Goal: Task Accomplishment & Management: Use online tool/utility

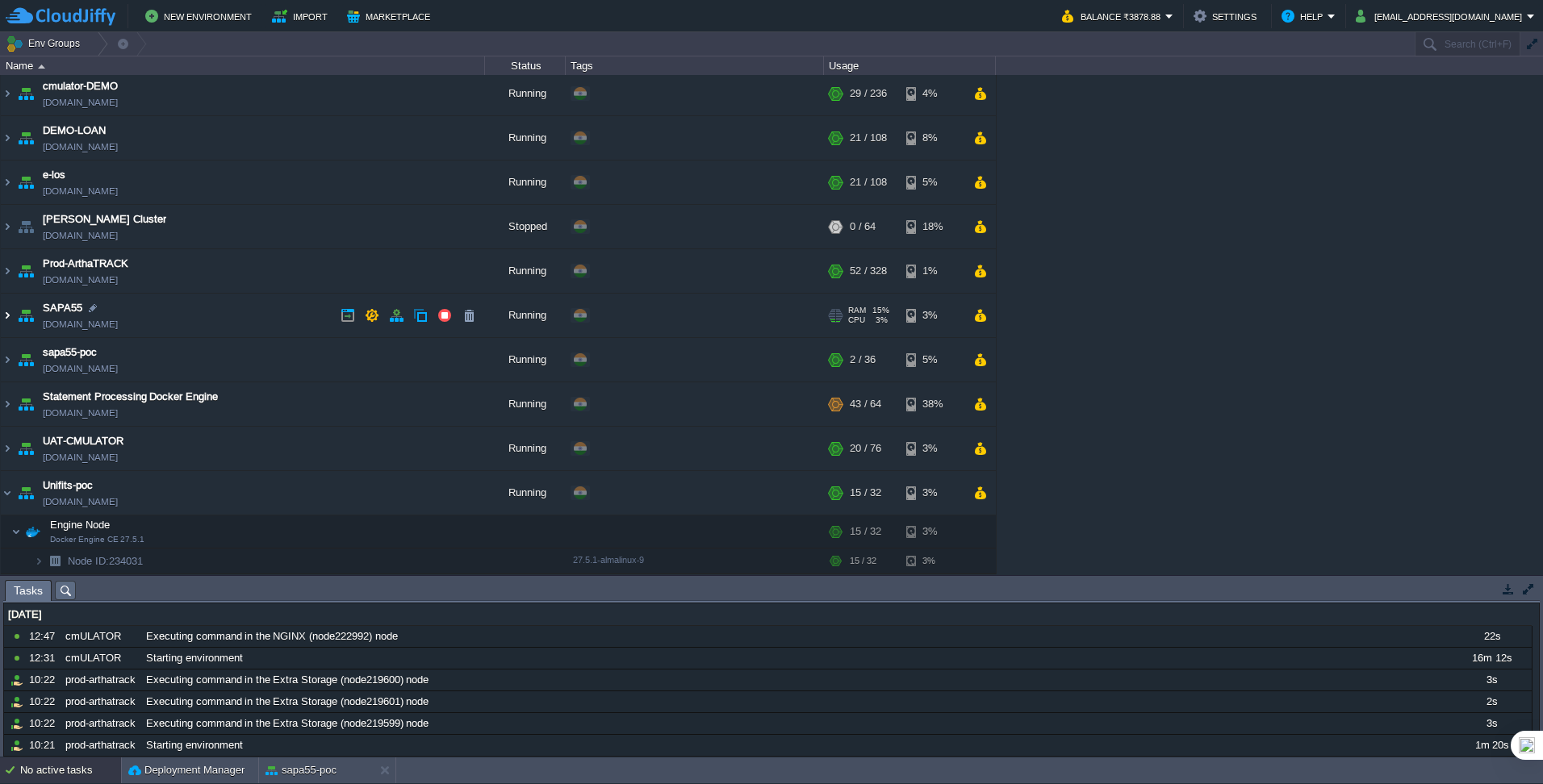
click at [13, 320] on img at bounding box center [7, 315] width 13 height 43
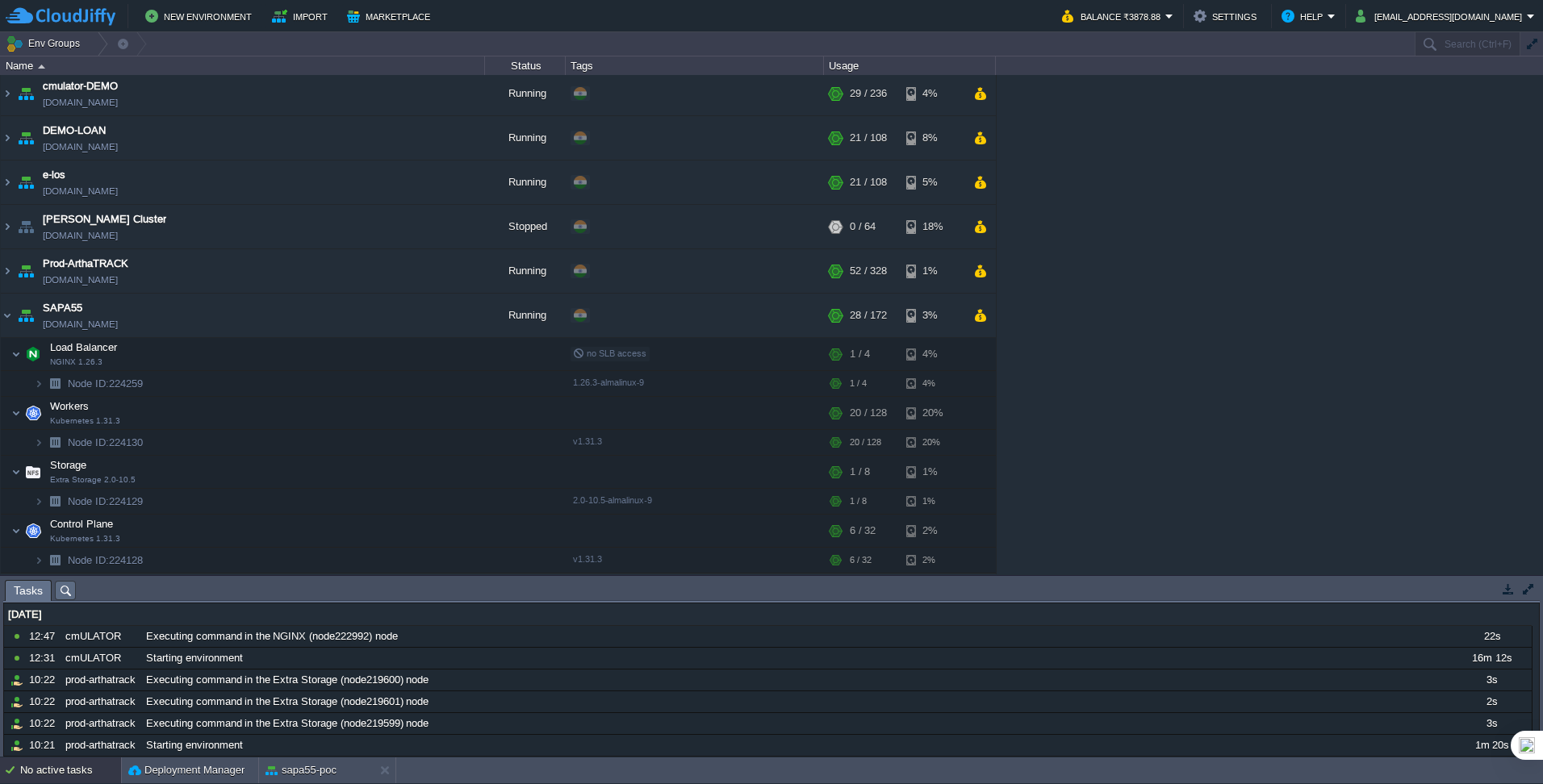
scroll to position [638, 0]
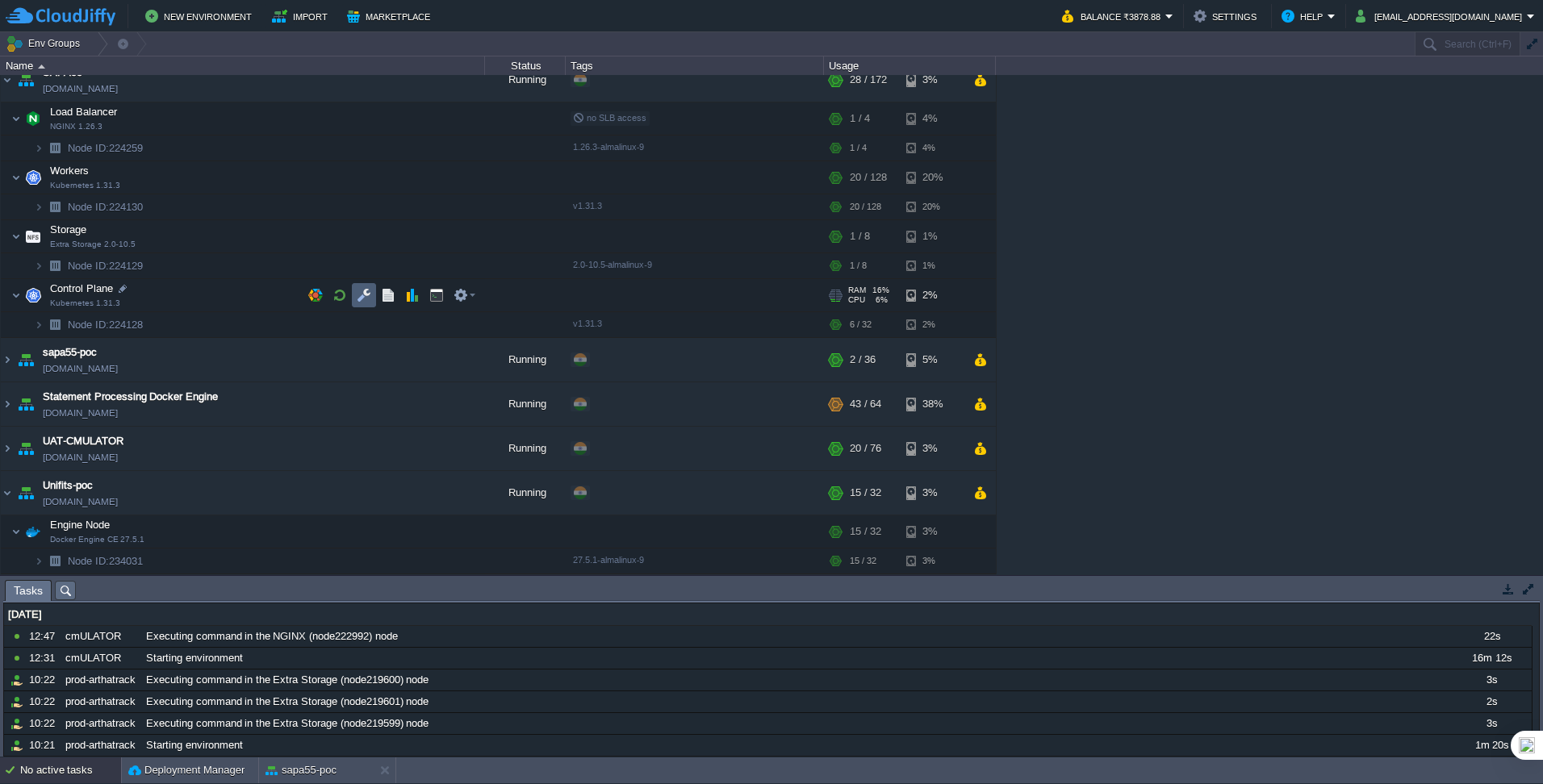
click at [367, 294] on button "button" at bounding box center [364, 295] width 15 height 15
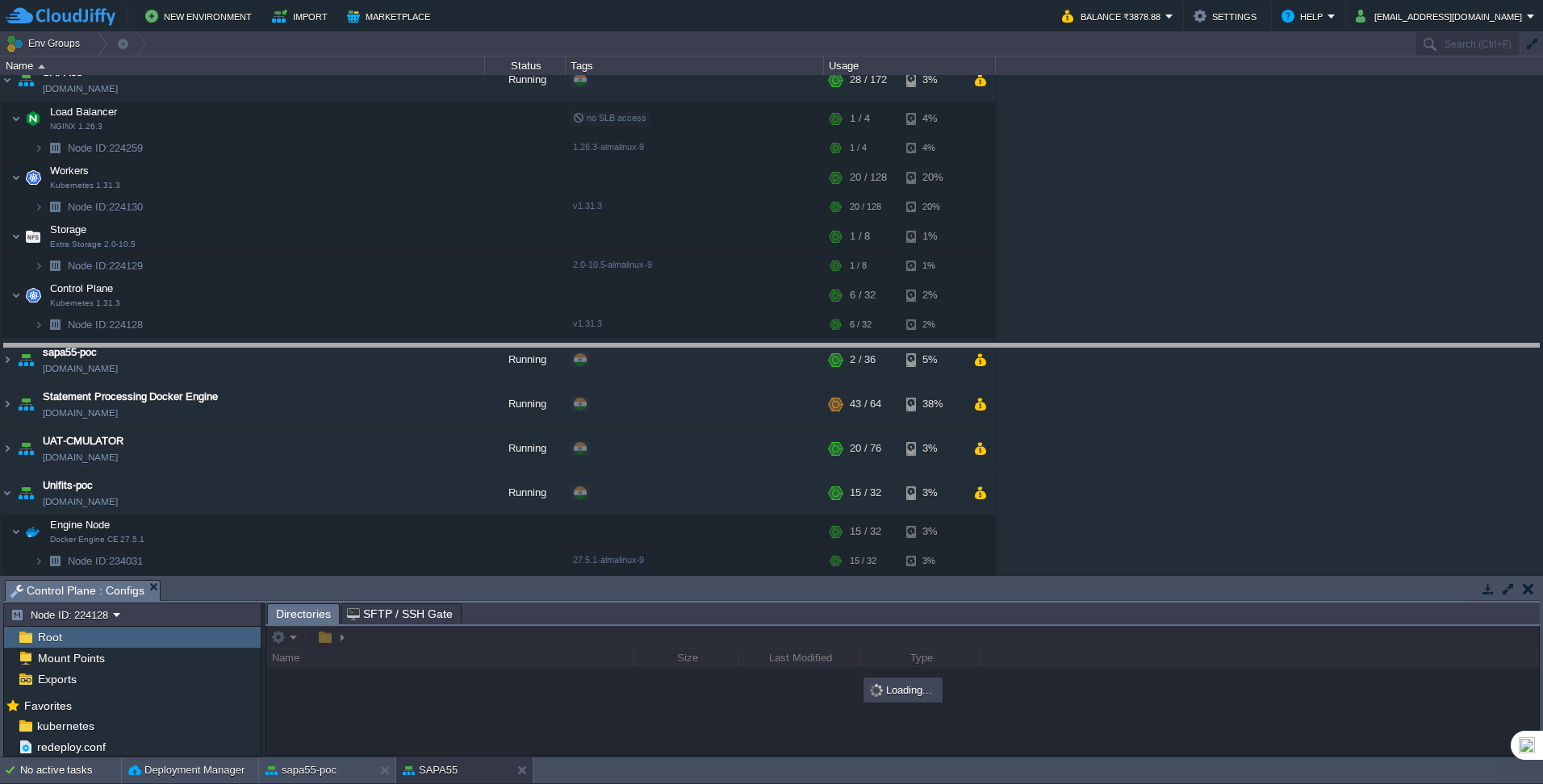
drag, startPoint x: 465, startPoint y: 587, endPoint x: 506, endPoint y: 351, distance: 239.5
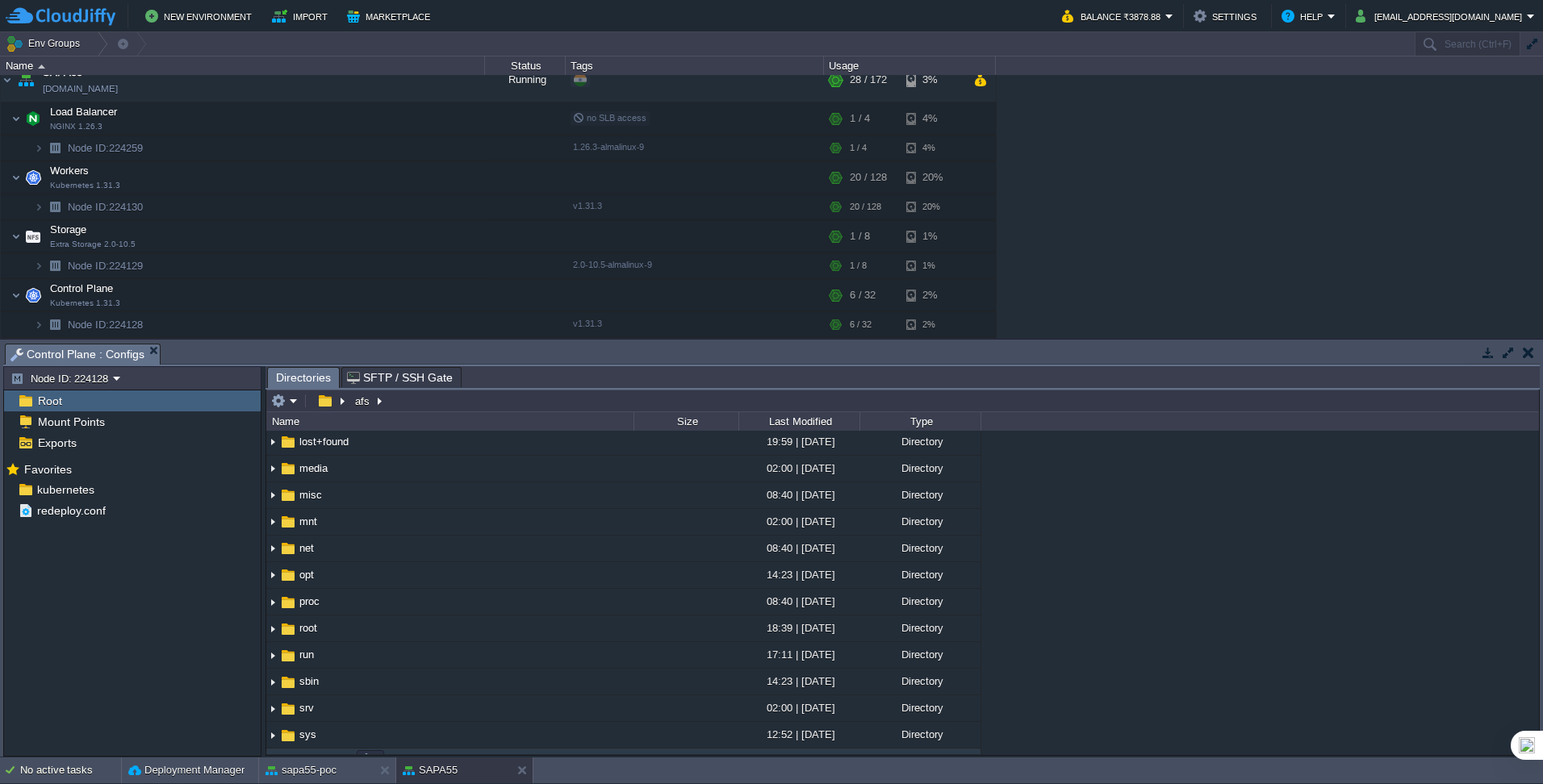
scroll to position [547, 0]
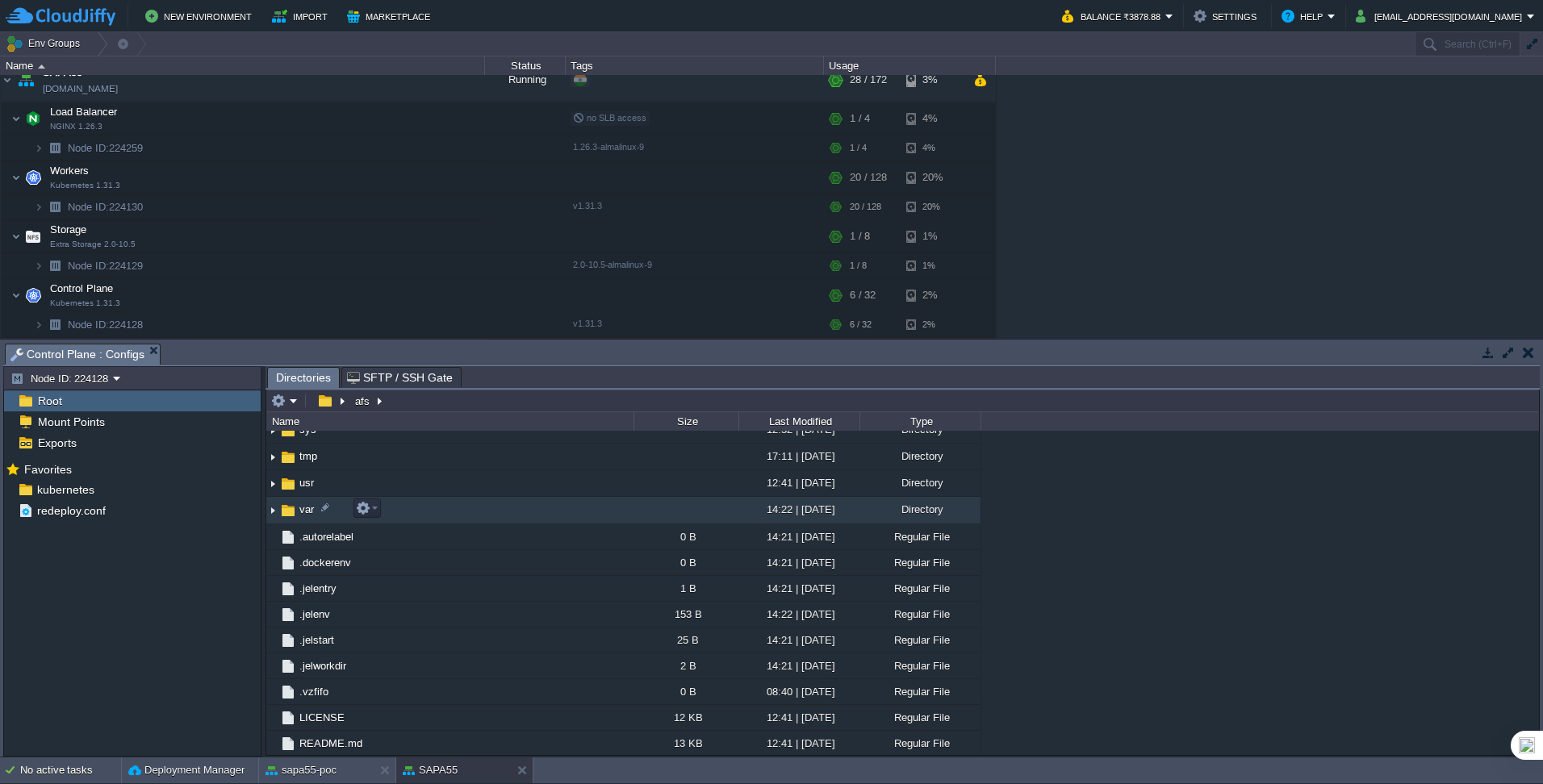
click at [280, 509] on img at bounding box center [288, 510] width 17 height 17
click at [276, 512] on img at bounding box center [273, 510] width 13 height 25
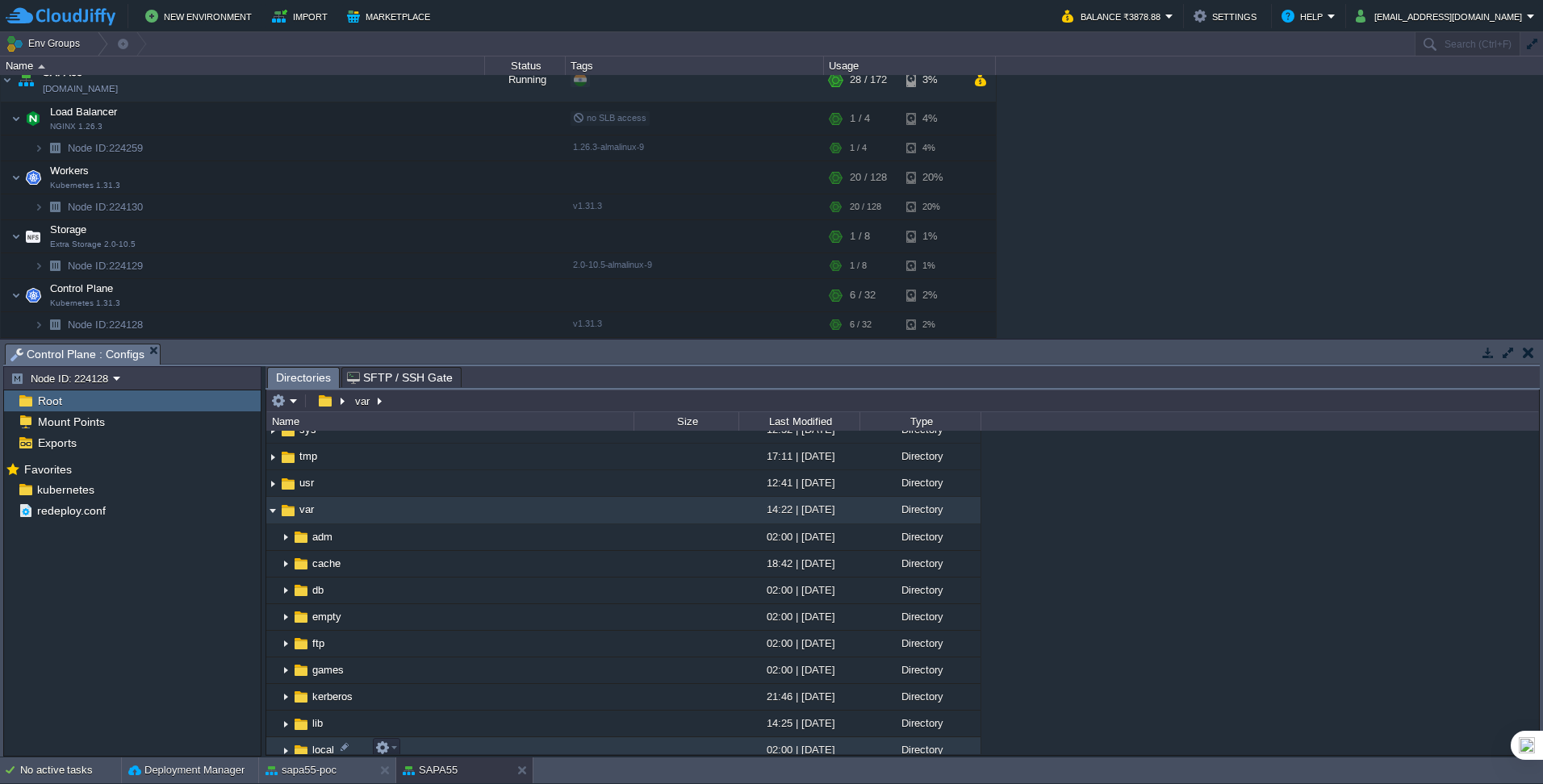
scroll to position [709, 0]
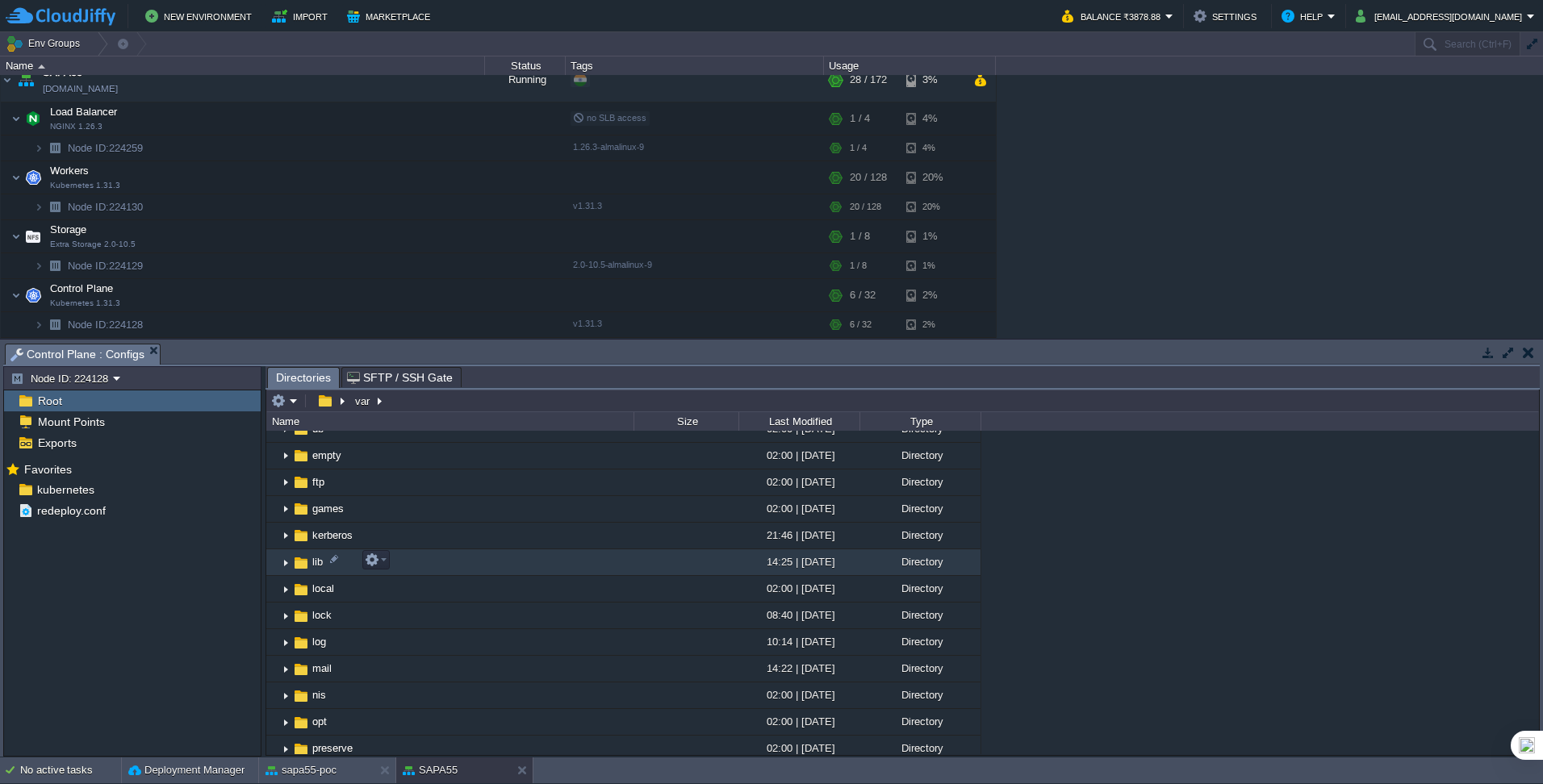
click at [288, 561] on img at bounding box center [286, 562] width 13 height 25
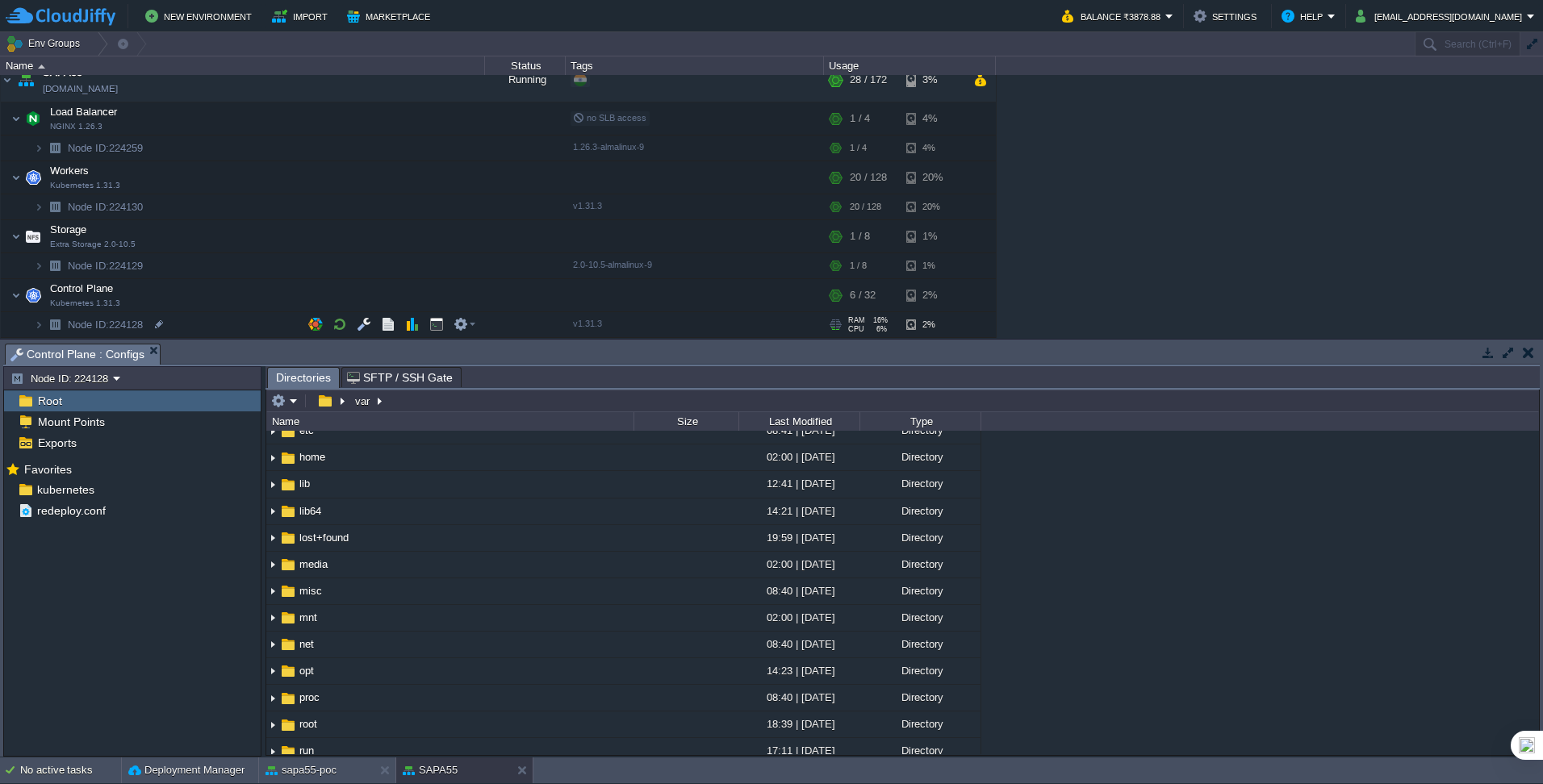
scroll to position [143, 0]
click at [369, 181] on button "button" at bounding box center [364, 177] width 15 height 15
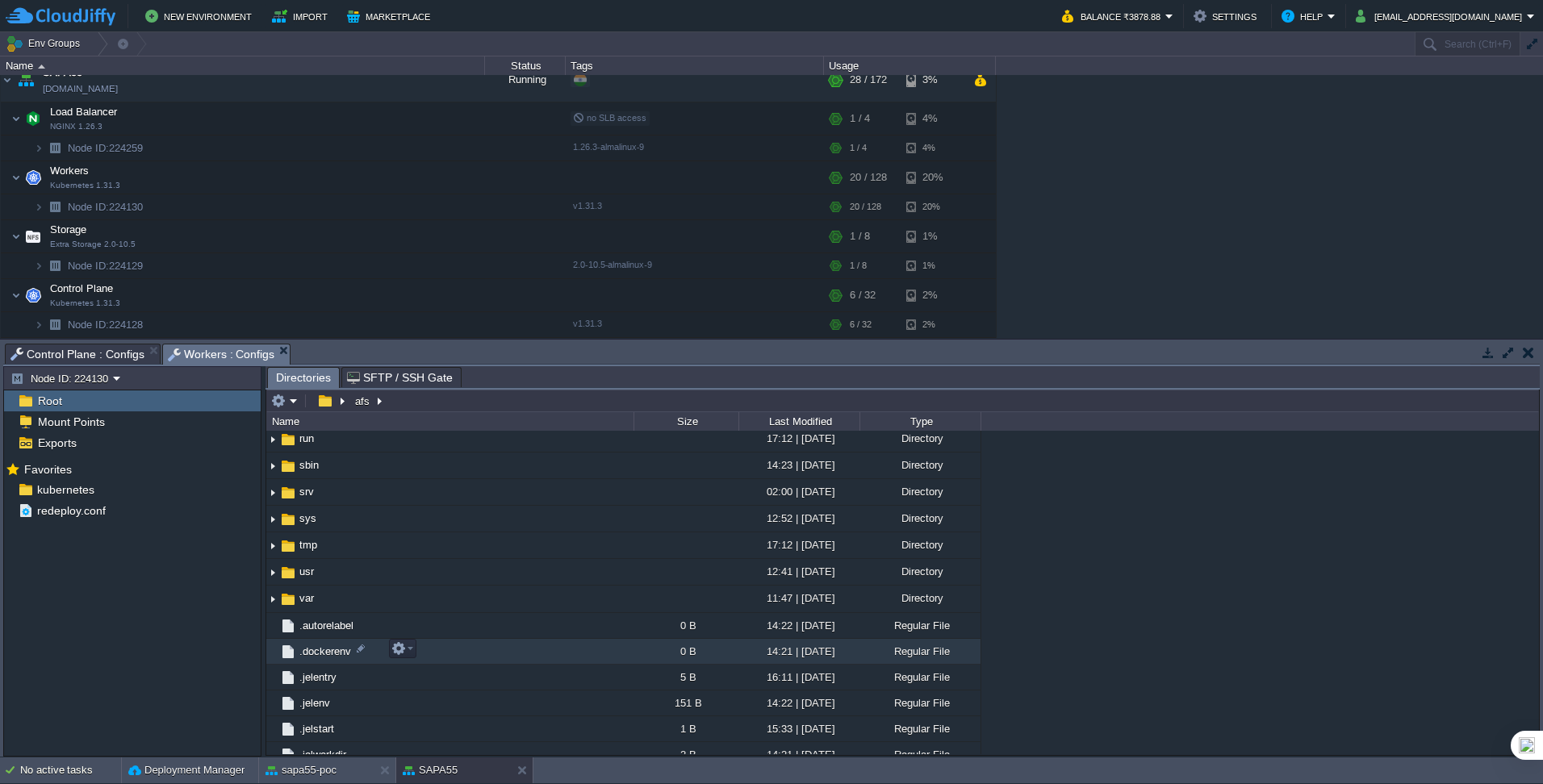
scroll to position [484, 0]
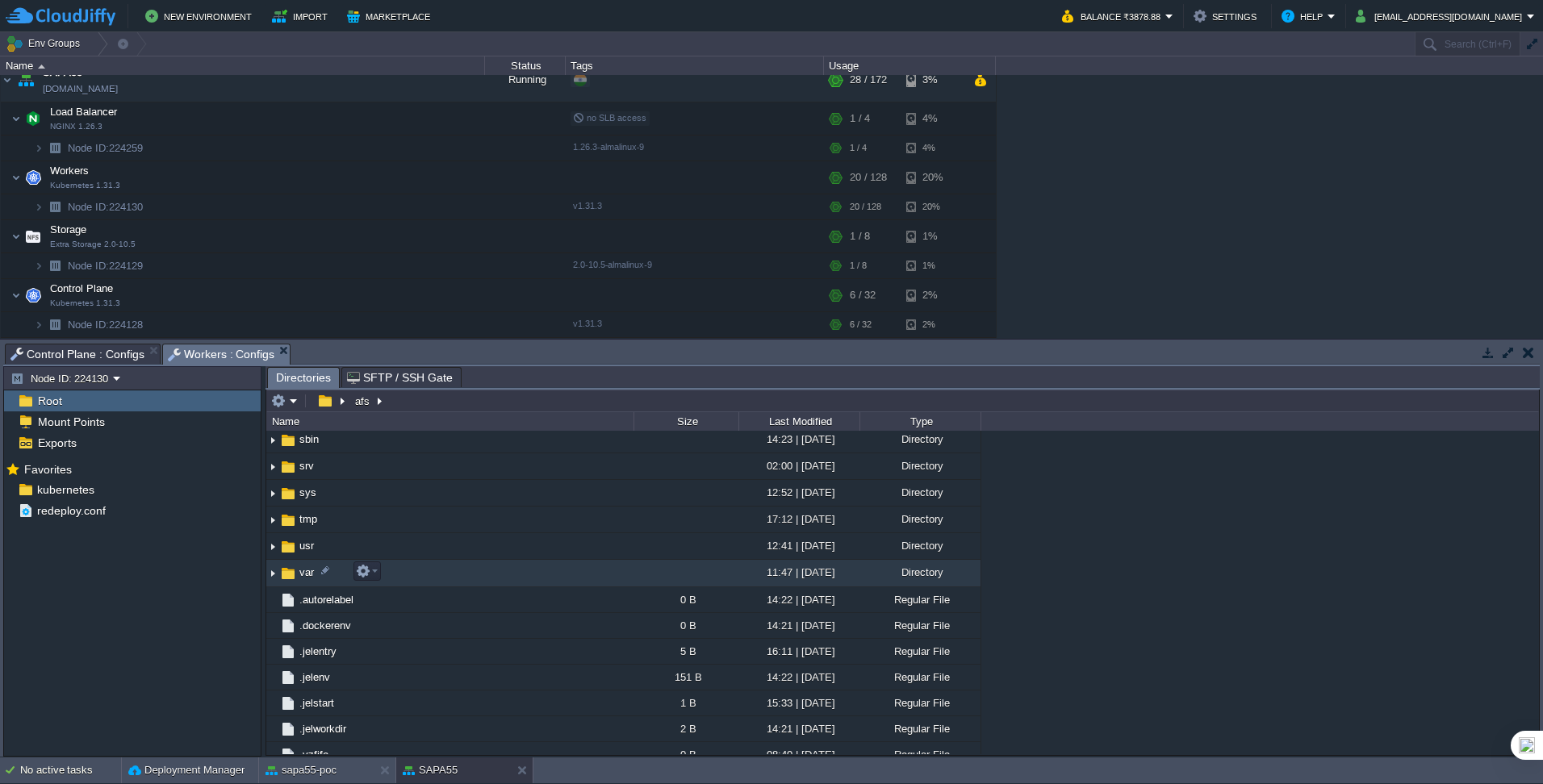
click at [271, 574] on img at bounding box center [273, 574] width 13 height 25
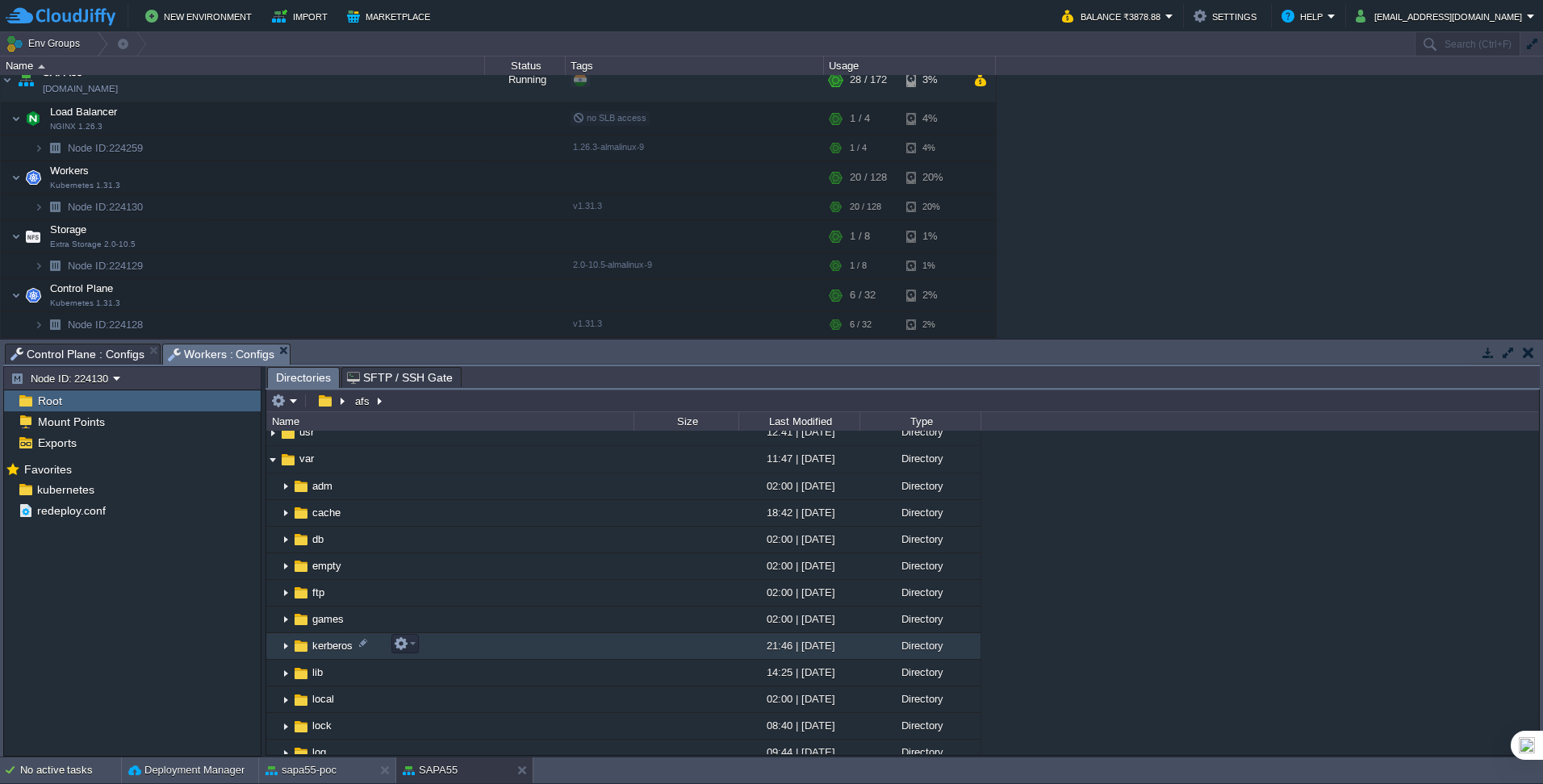
scroll to position [645, 0]
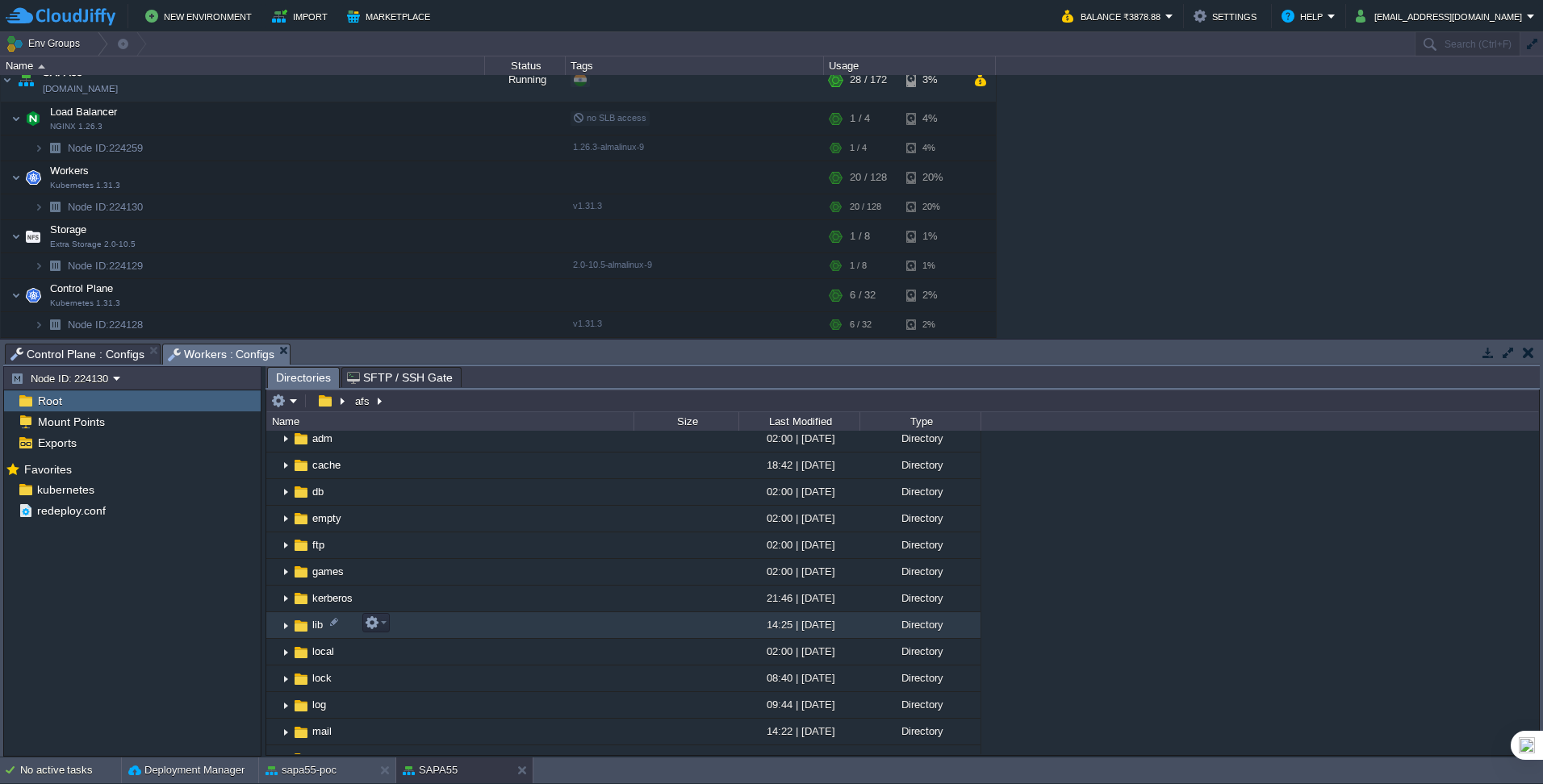
click at [288, 622] on img at bounding box center [286, 625] width 13 height 25
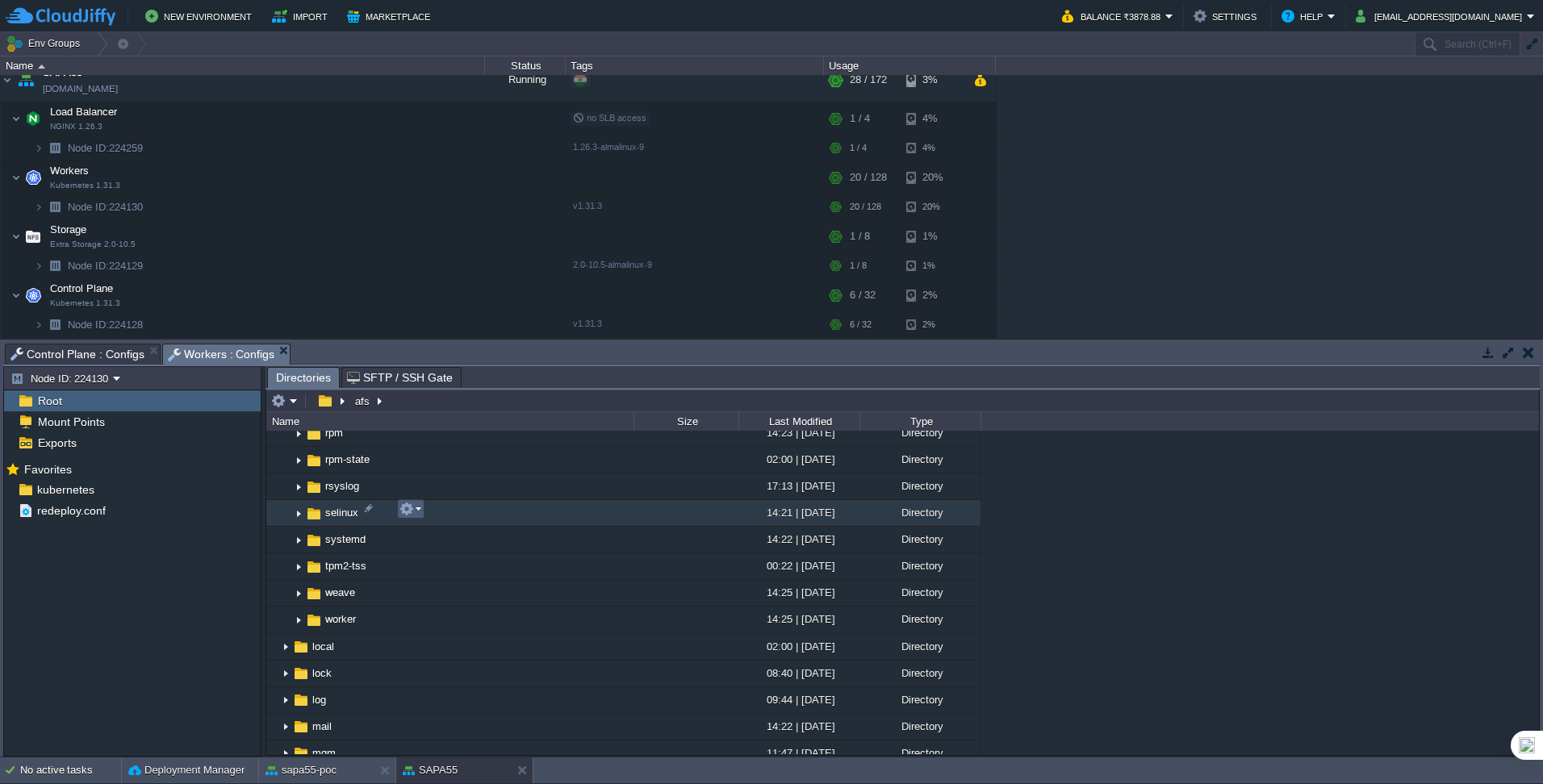
scroll to position [1210, 0]
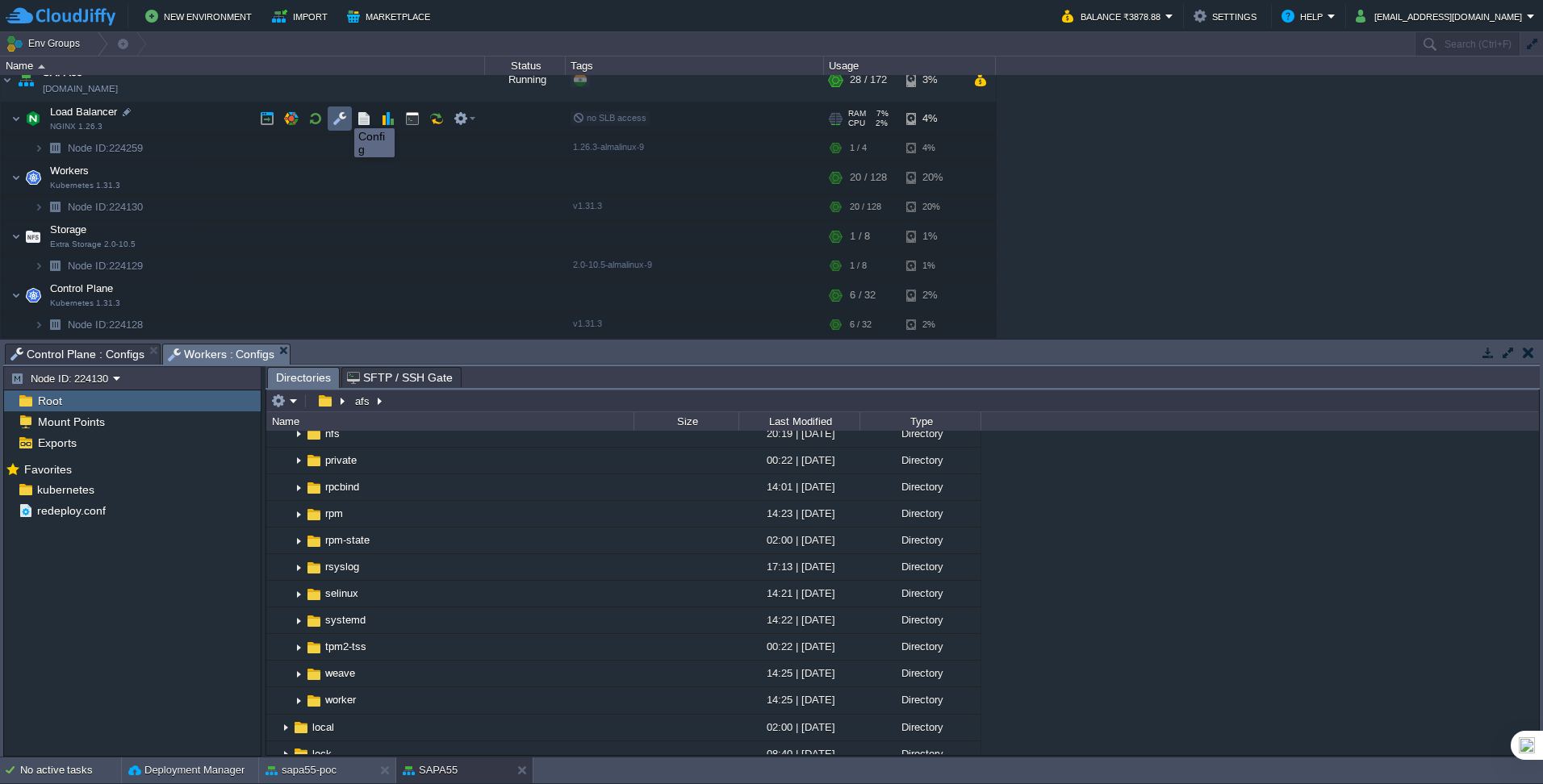
click at [342, 114] on button "button" at bounding box center [340, 119] width 15 height 15
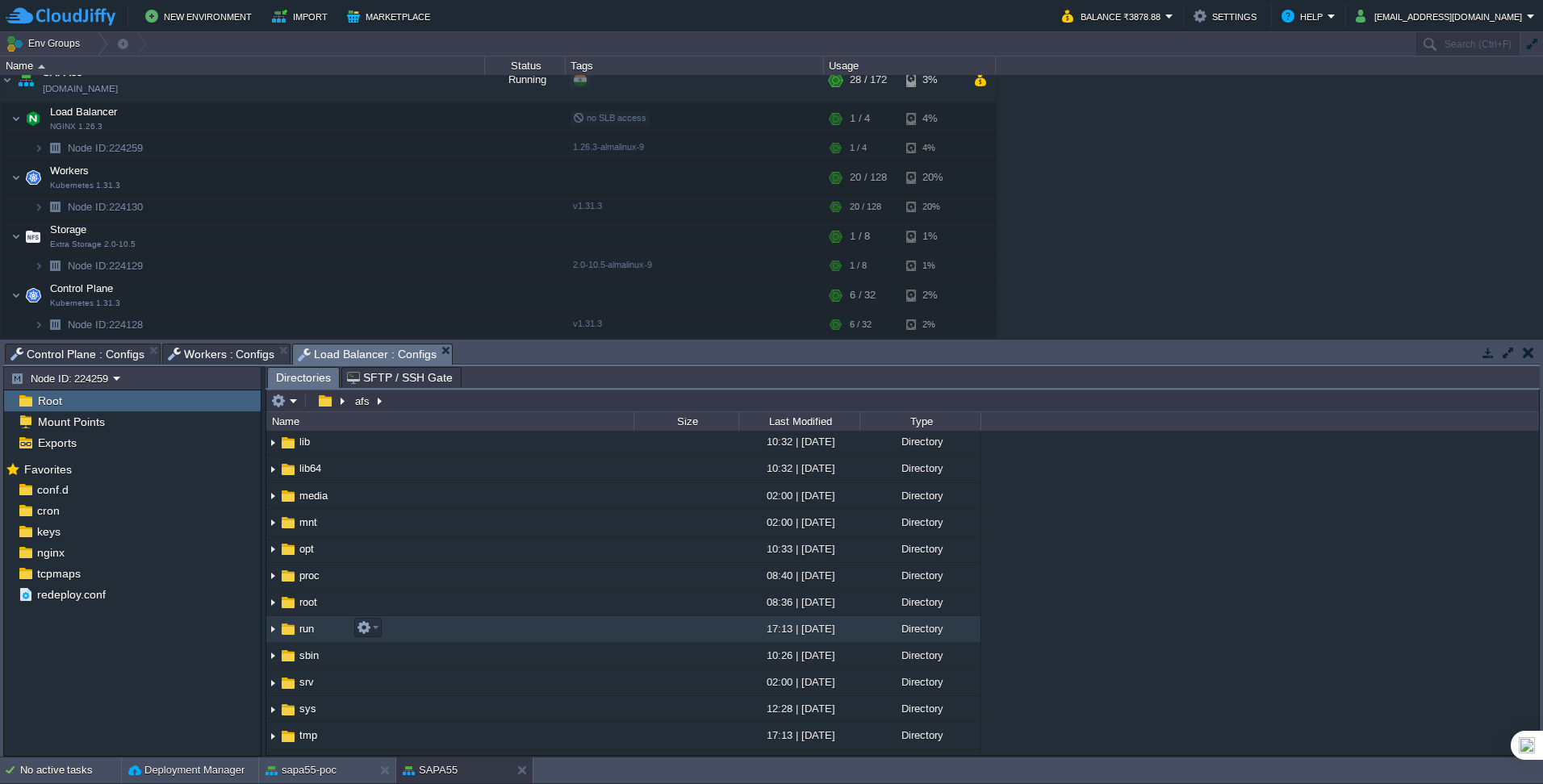
scroll to position [242, 0]
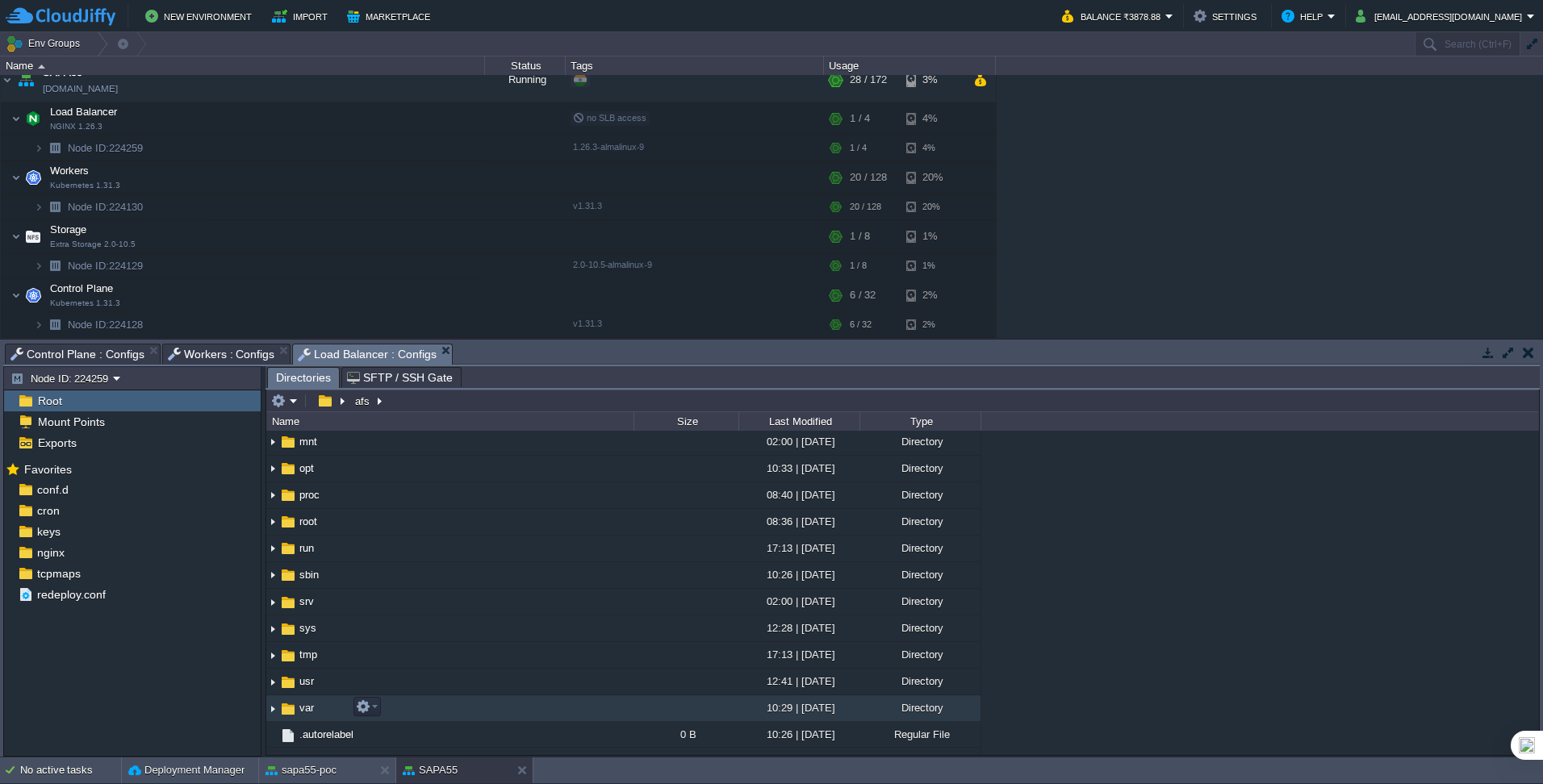
click at [276, 710] on img at bounding box center [273, 709] width 13 height 25
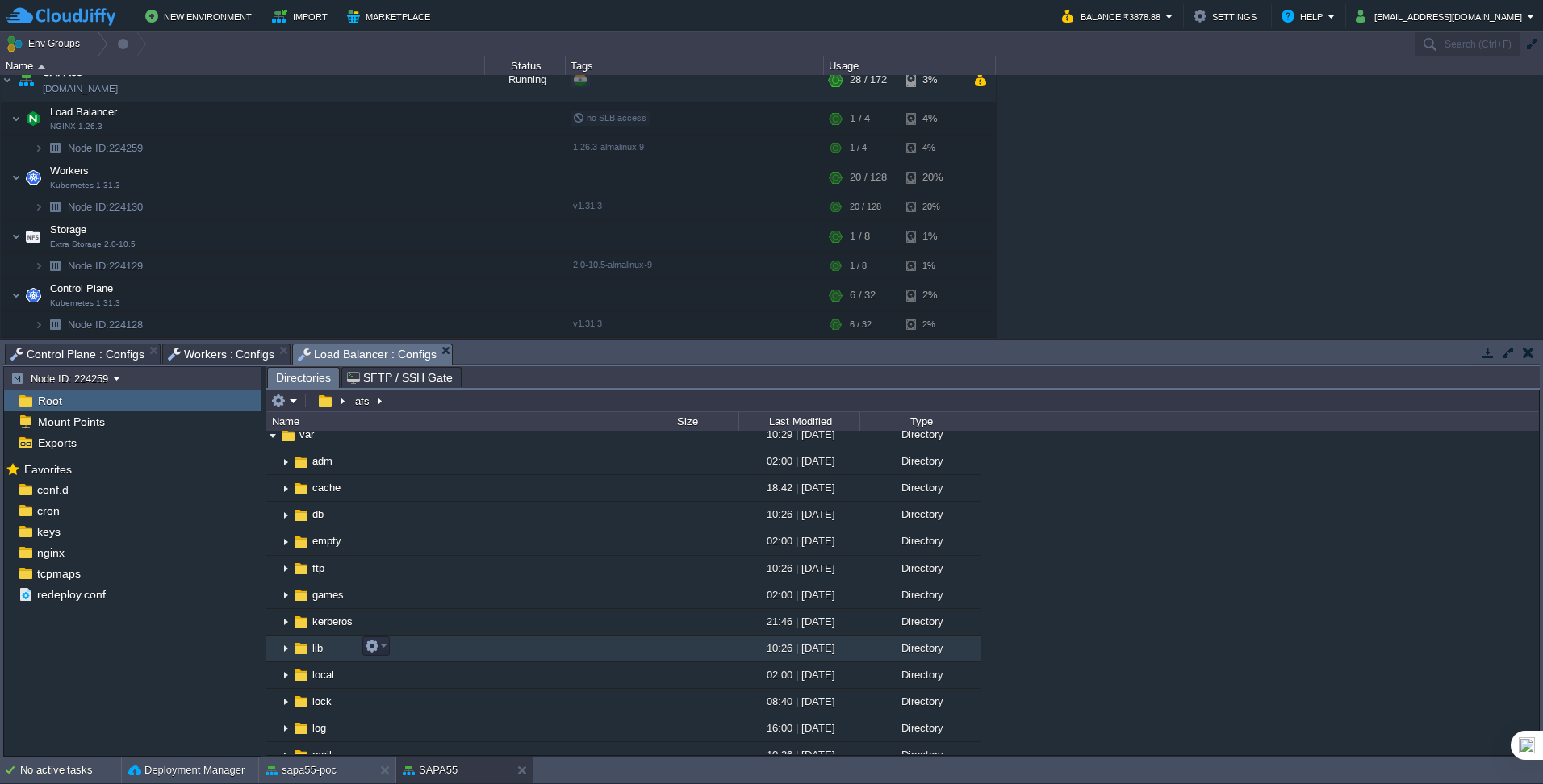
scroll to position [521, 0]
click at [289, 642] on img at bounding box center [286, 642] width 13 height 25
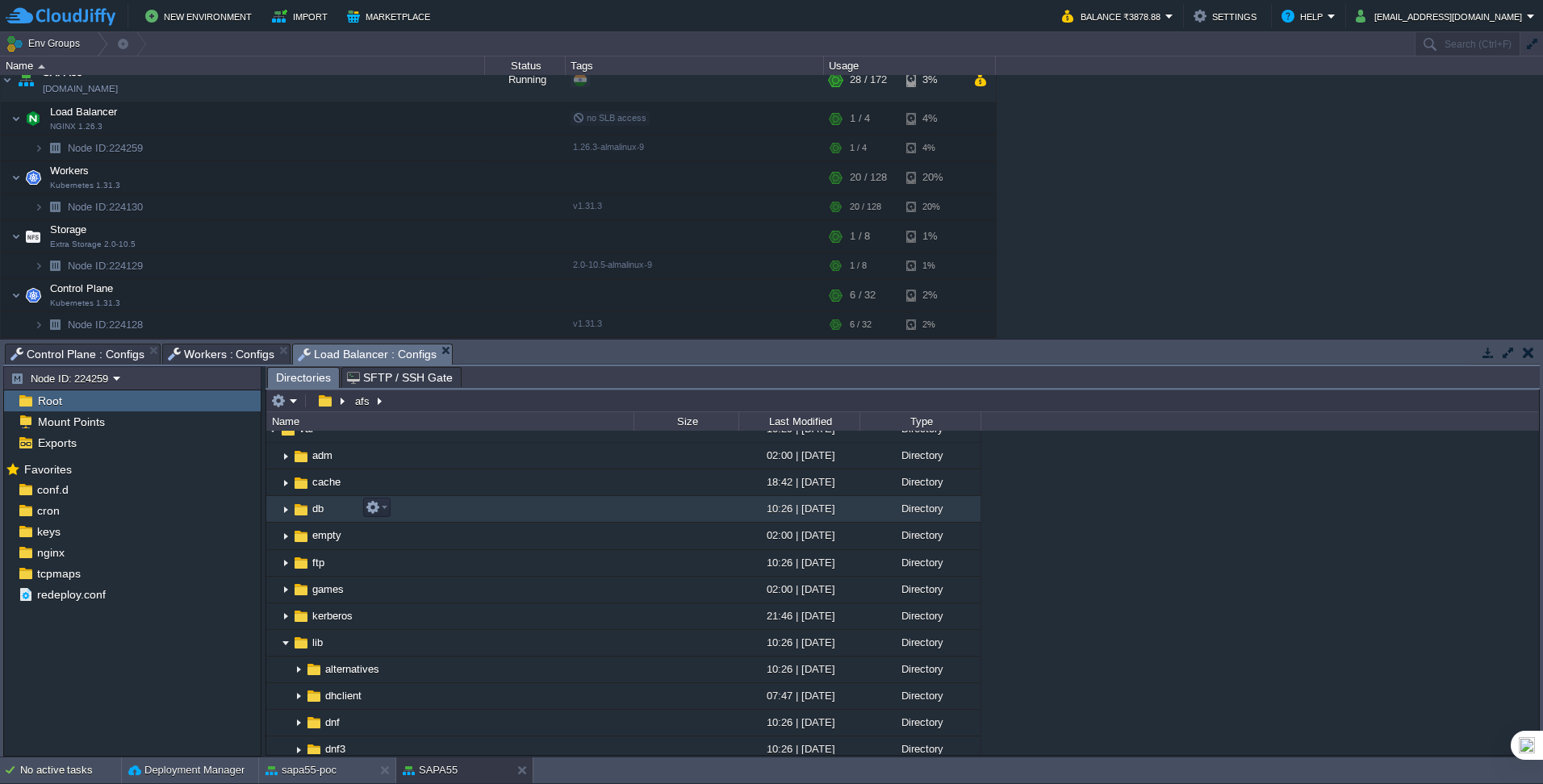
click at [286, 502] on img at bounding box center [286, 509] width 13 height 25
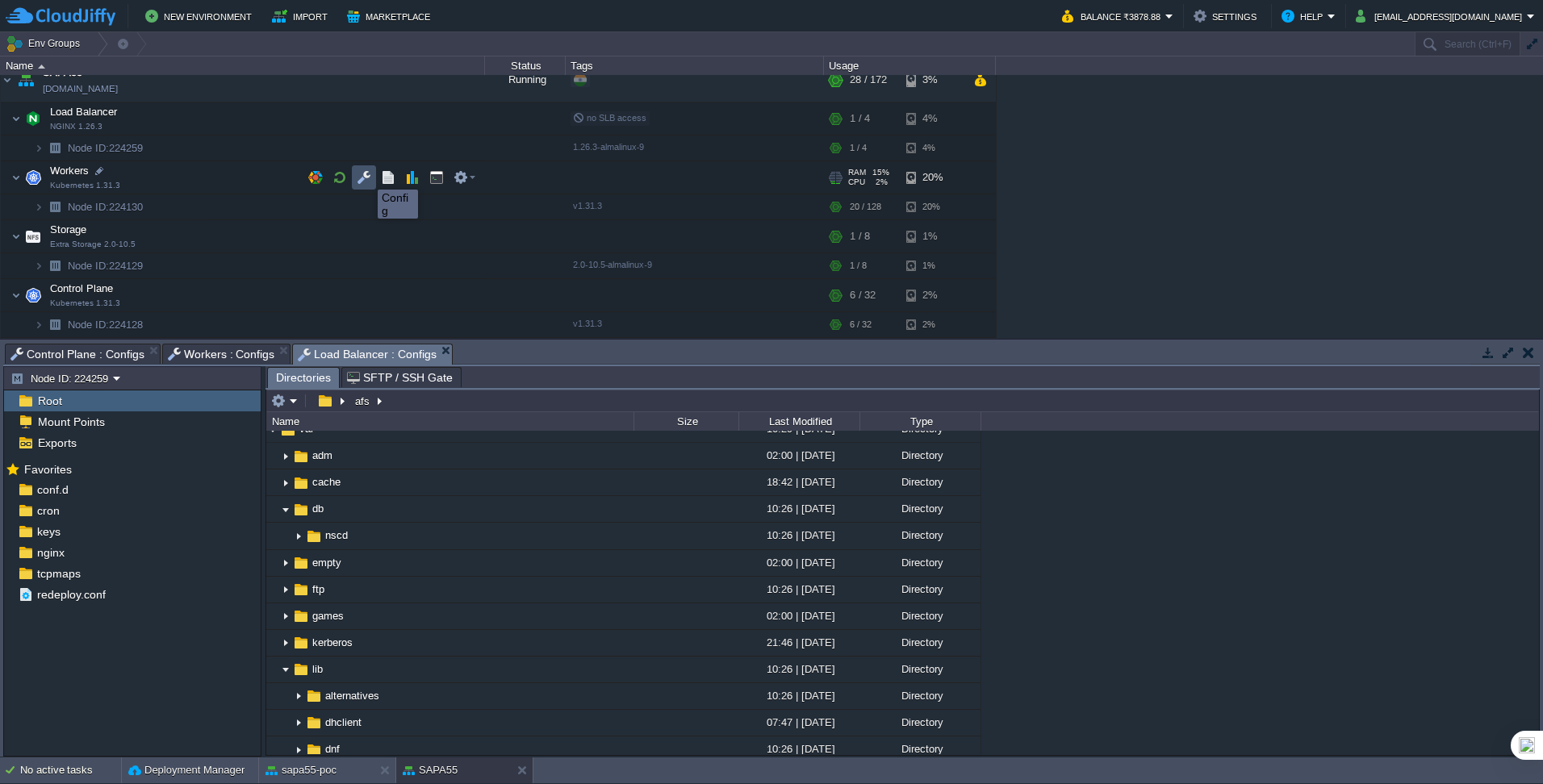
click at [366, 175] on button "button" at bounding box center [364, 177] width 15 height 15
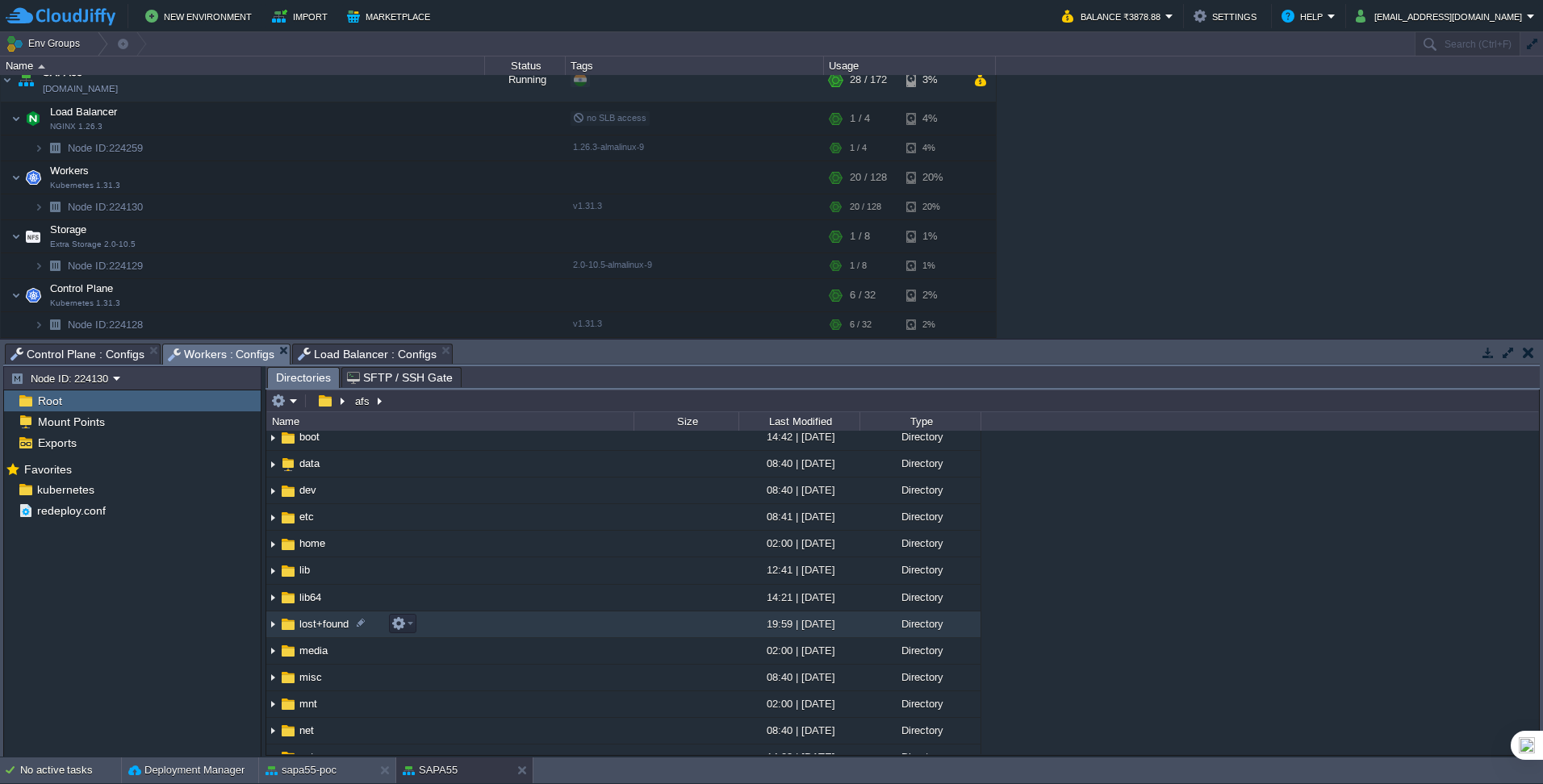
scroll to position [0, 0]
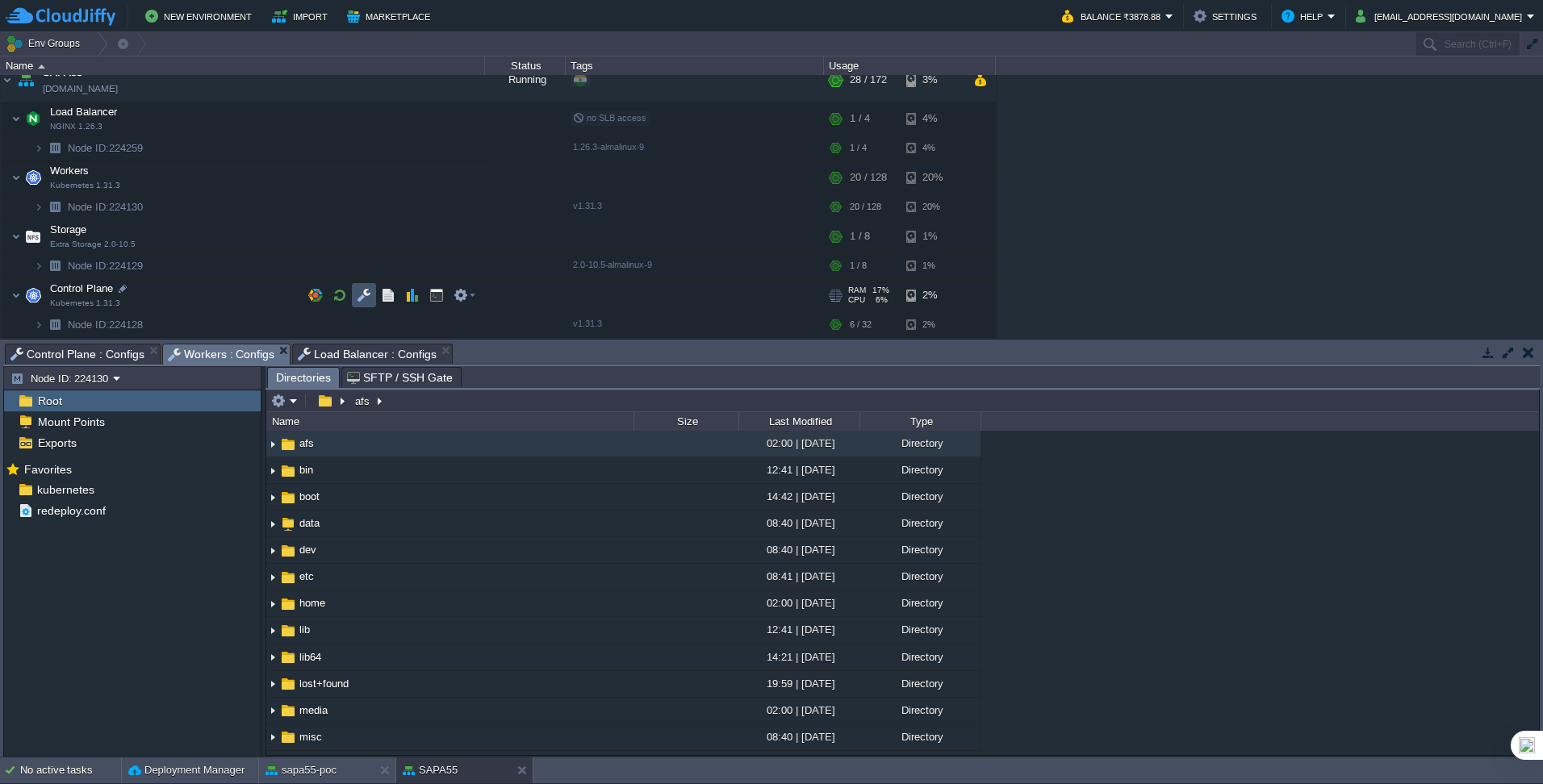
click at [371, 295] on button "button" at bounding box center [364, 295] width 15 height 15
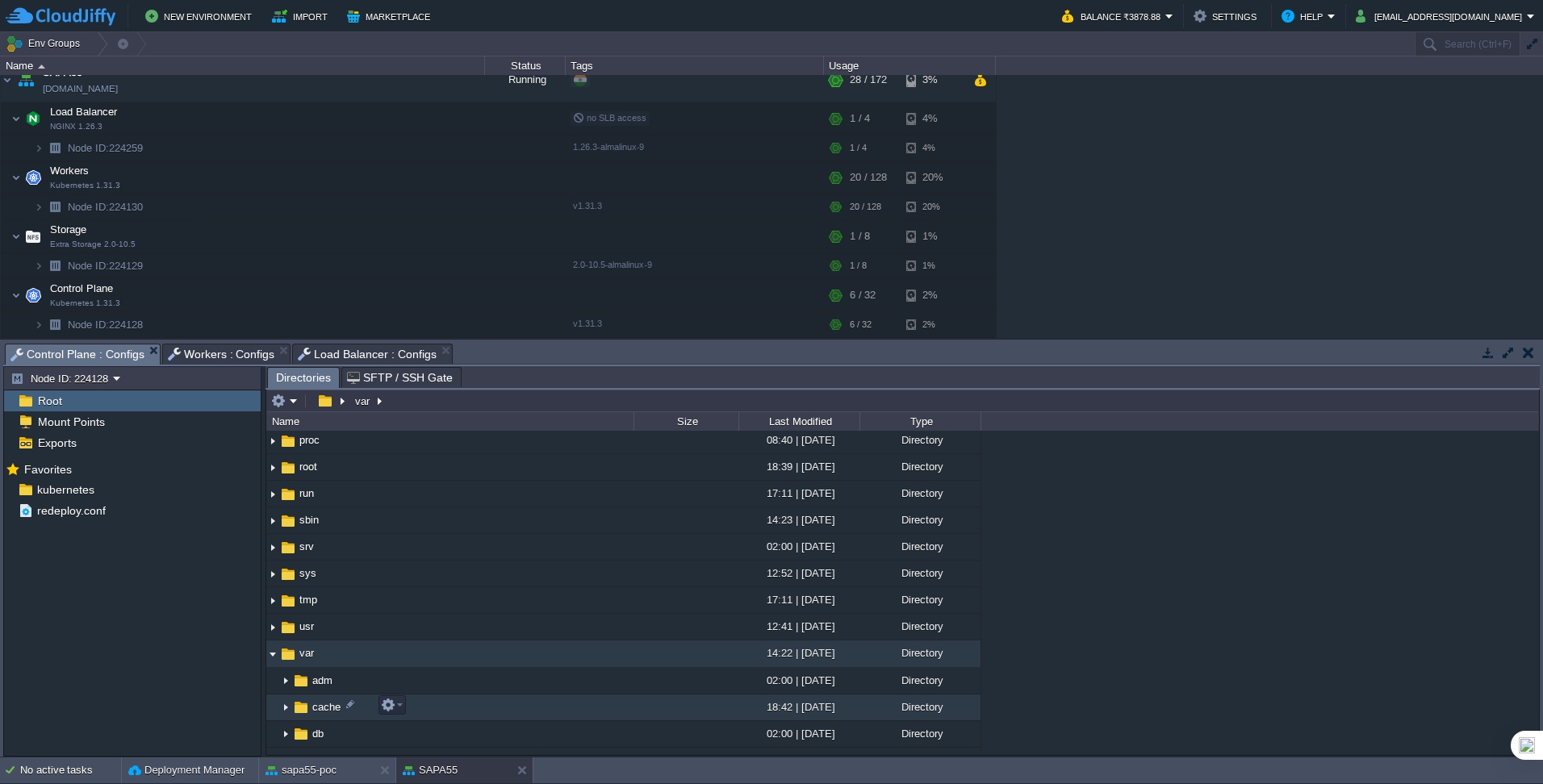
scroll to position [564, 0]
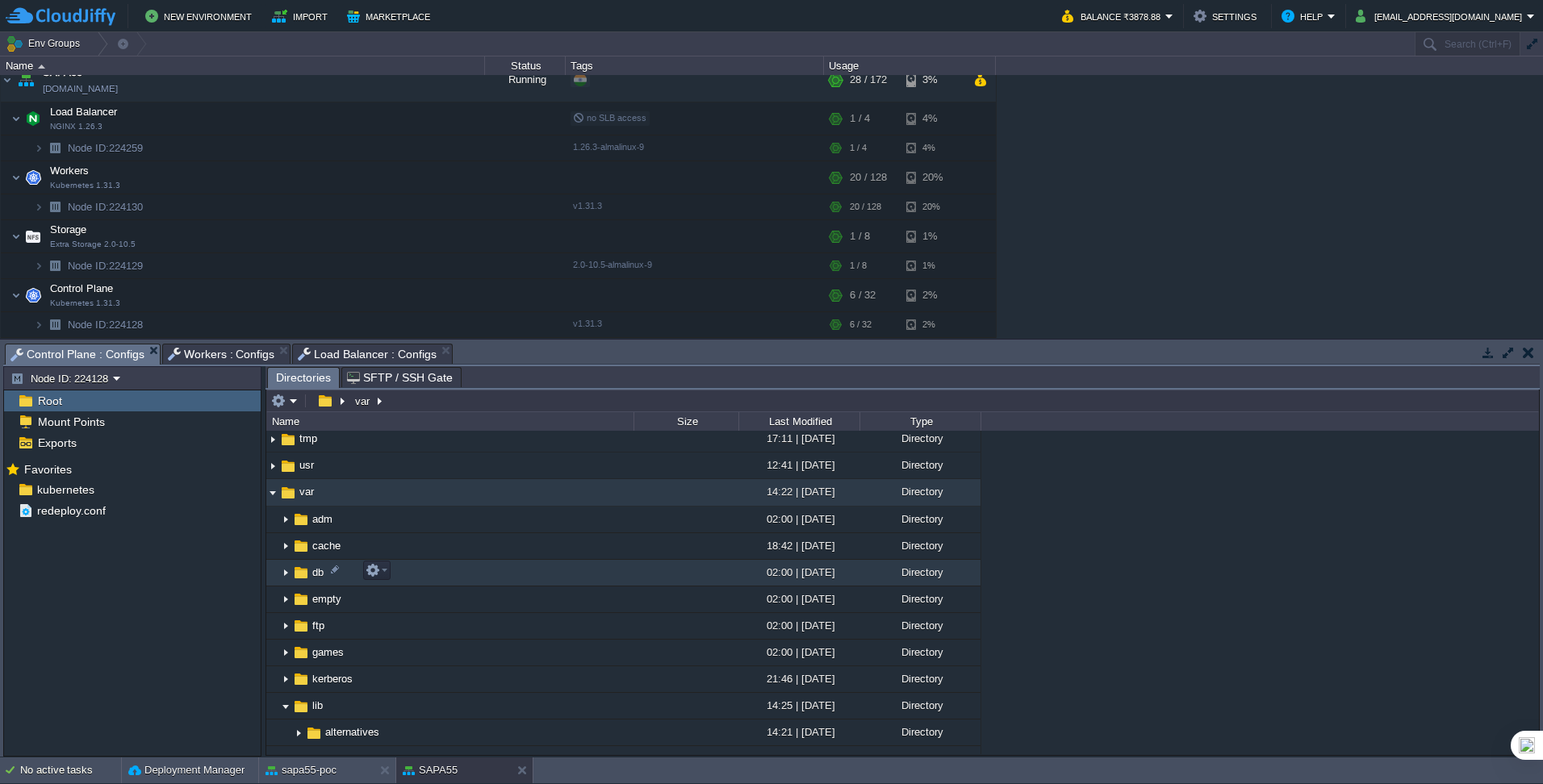
click at [285, 577] on img at bounding box center [286, 573] width 13 height 25
